Goal: Information Seeking & Learning: Check status

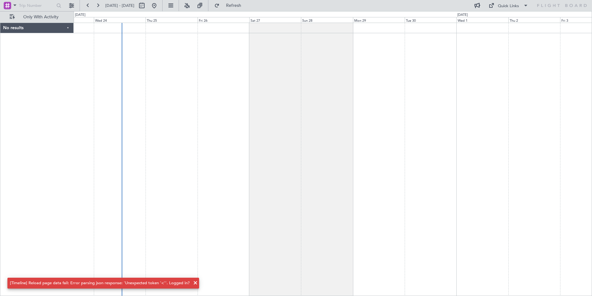
click at [445, 150] on div at bounding box center [333, 159] width 519 height 273
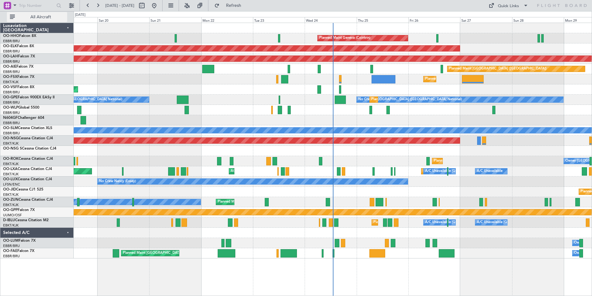
click at [26, 17] on span "All Aircraft" at bounding box center [40, 17] width 49 height 4
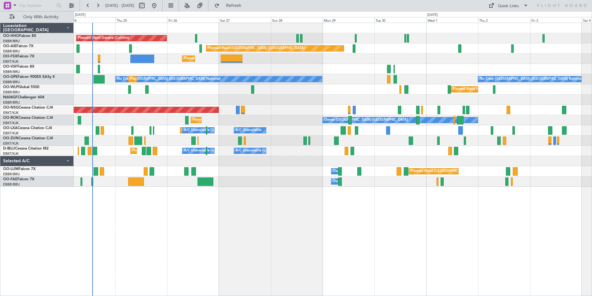
click at [112, 189] on div "Planned Maint Geneva (Cointrin) Planned Maint [GEOGRAPHIC_DATA] ([GEOGRAPHIC_DA…" at bounding box center [333, 159] width 519 height 273
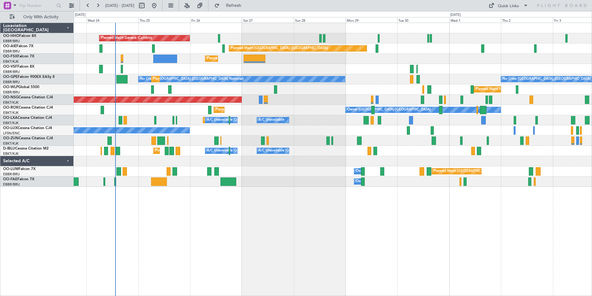
click at [293, 129] on div "Planned Maint Geneva (Cointrin) Planned Maint [GEOGRAPHIC_DATA] ([GEOGRAPHIC_DA…" at bounding box center [333, 105] width 518 height 164
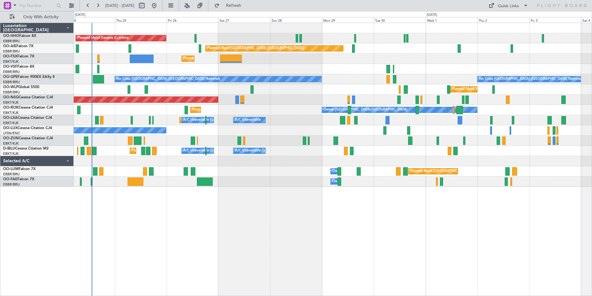
click at [266, 230] on div "Planned Maint Geneva (Cointrin) Planned Maint [GEOGRAPHIC_DATA] ([GEOGRAPHIC_DA…" at bounding box center [333, 159] width 519 height 273
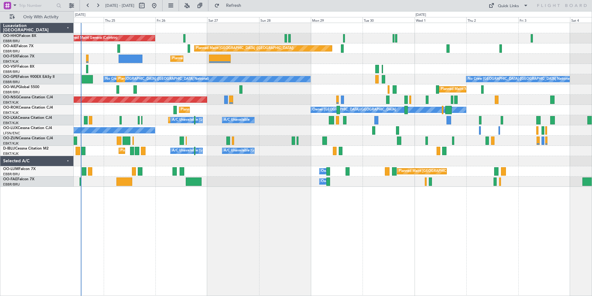
click at [156, 173] on div "Planned Maint [GEOGRAPHIC_DATA] ([GEOGRAPHIC_DATA] National) Owner [GEOGRAPHIC_…" at bounding box center [333, 171] width 518 height 10
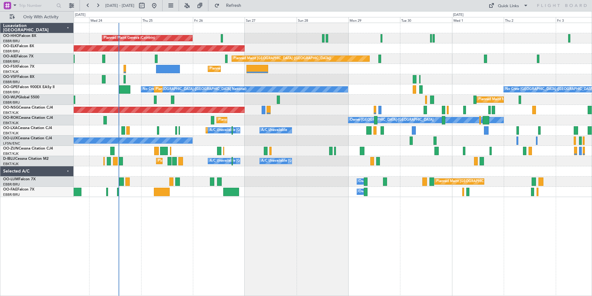
click at [149, 248] on div "Planned Maint Geneva (Cointrin) Planned Maint [GEOGRAPHIC_DATA]-[GEOGRAPHIC_DAT…" at bounding box center [333, 159] width 519 height 273
